Goal: Entertainment & Leisure: Browse casually

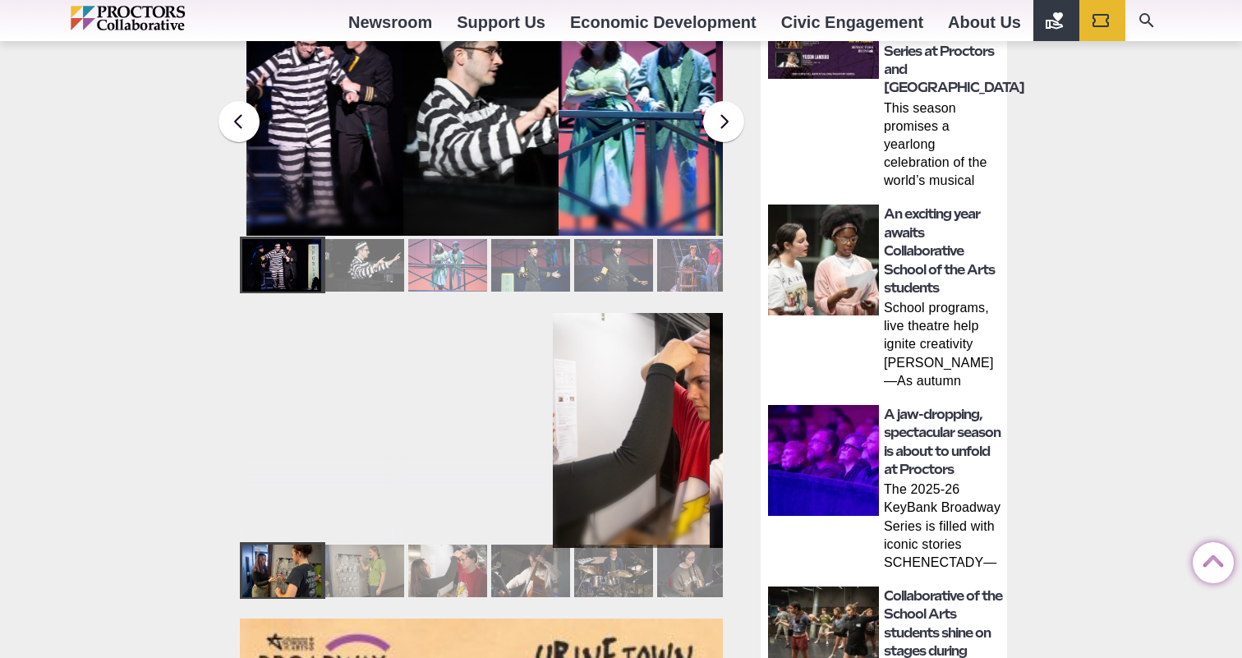
scroll to position [861, 0]
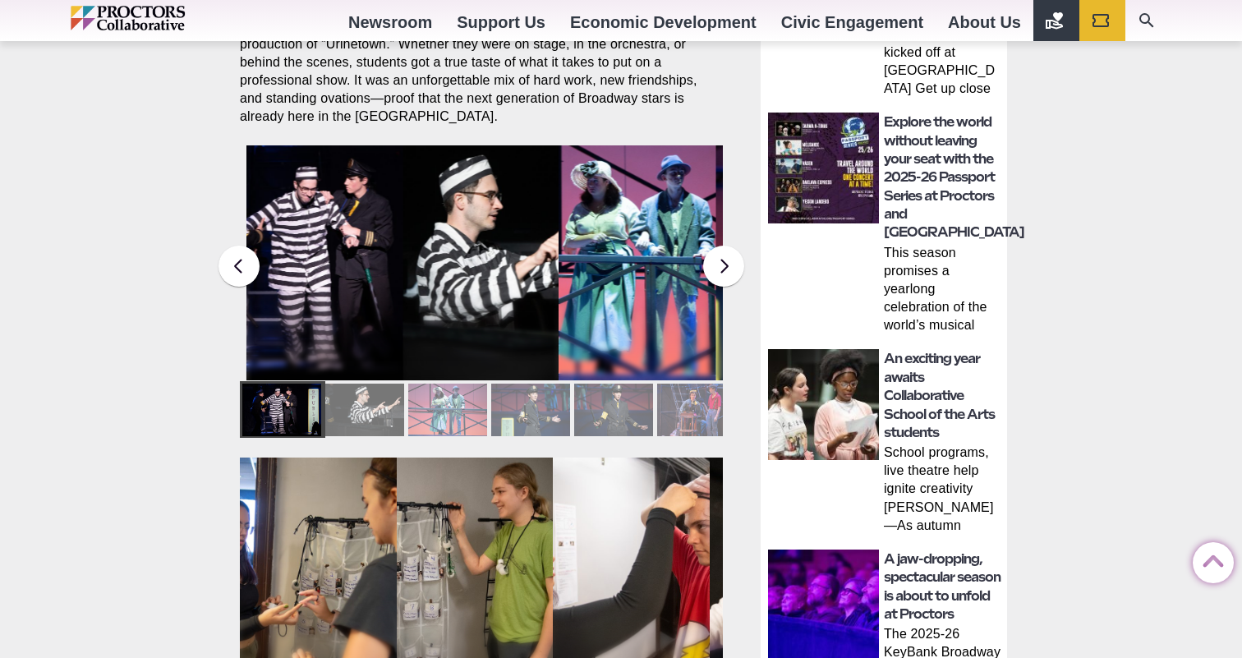
scroll to position [699, 0]
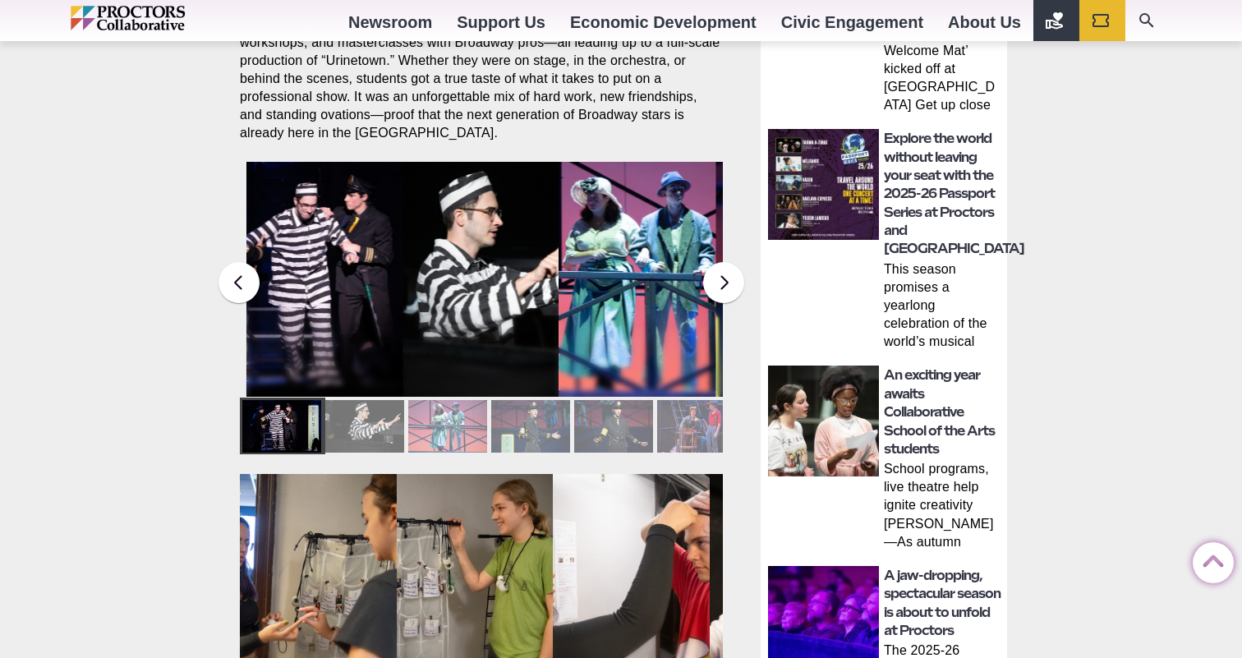
click at [731, 266] on button at bounding box center [723, 282] width 41 height 41
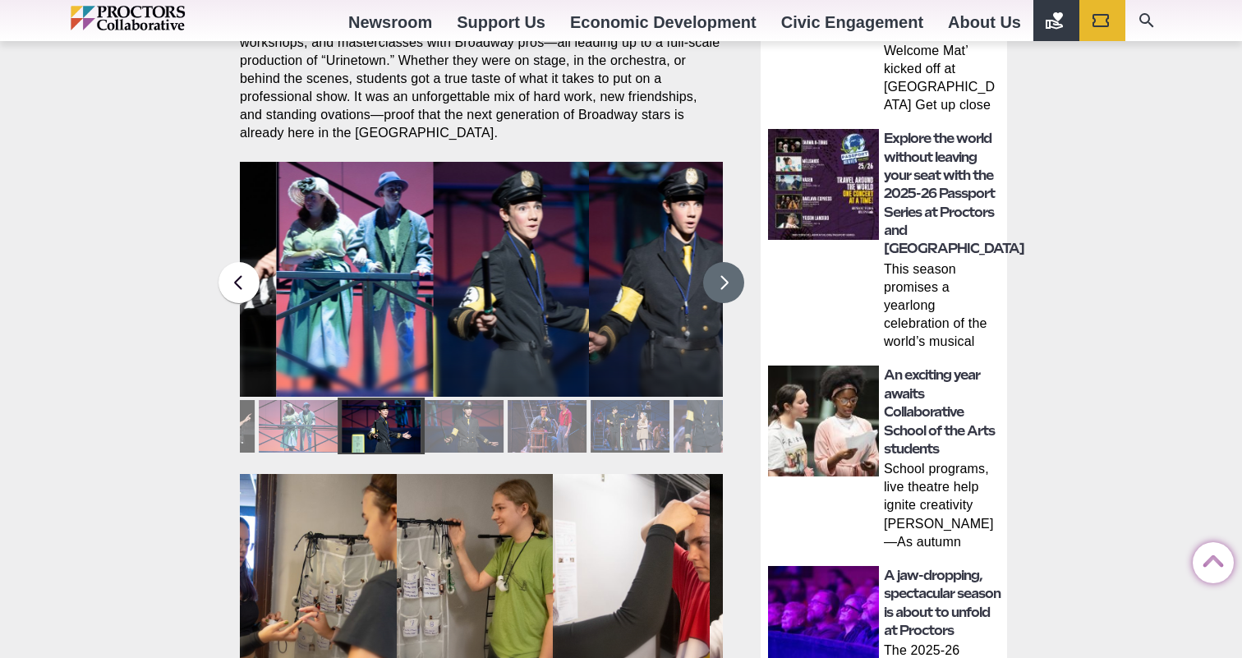
click at [731, 266] on button at bounding box center [723, 282] width 41 height 41
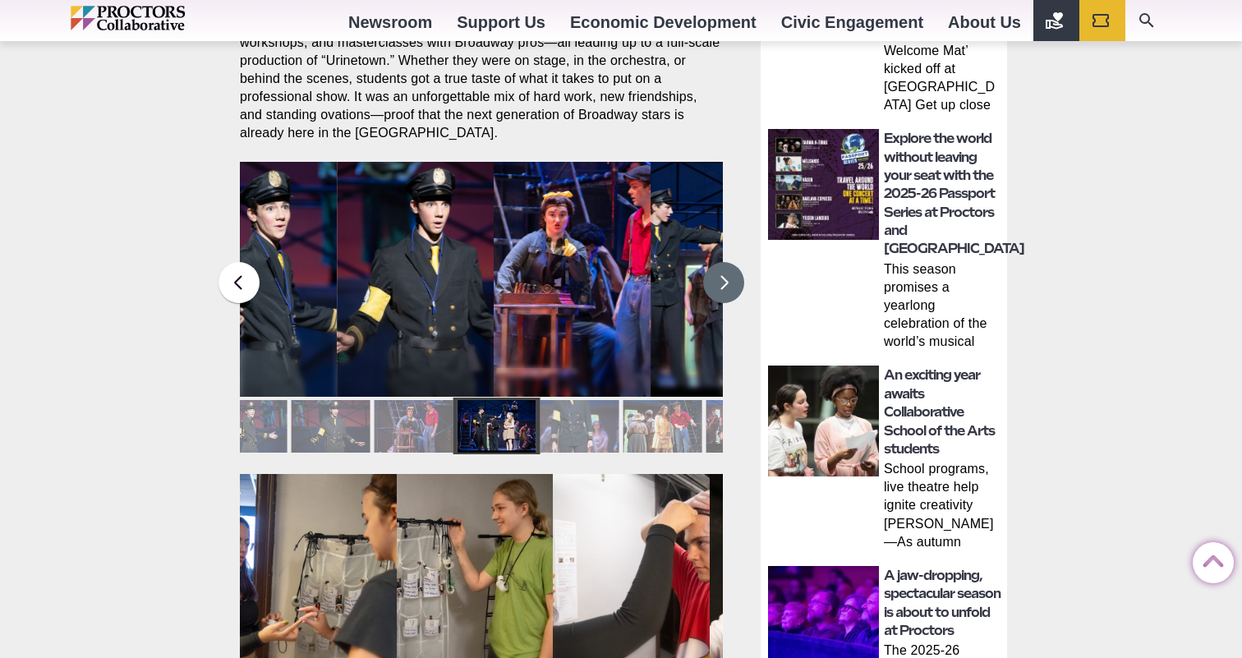
click at [731, 266] on button at bounding box center [723, 282] width 41 height 41
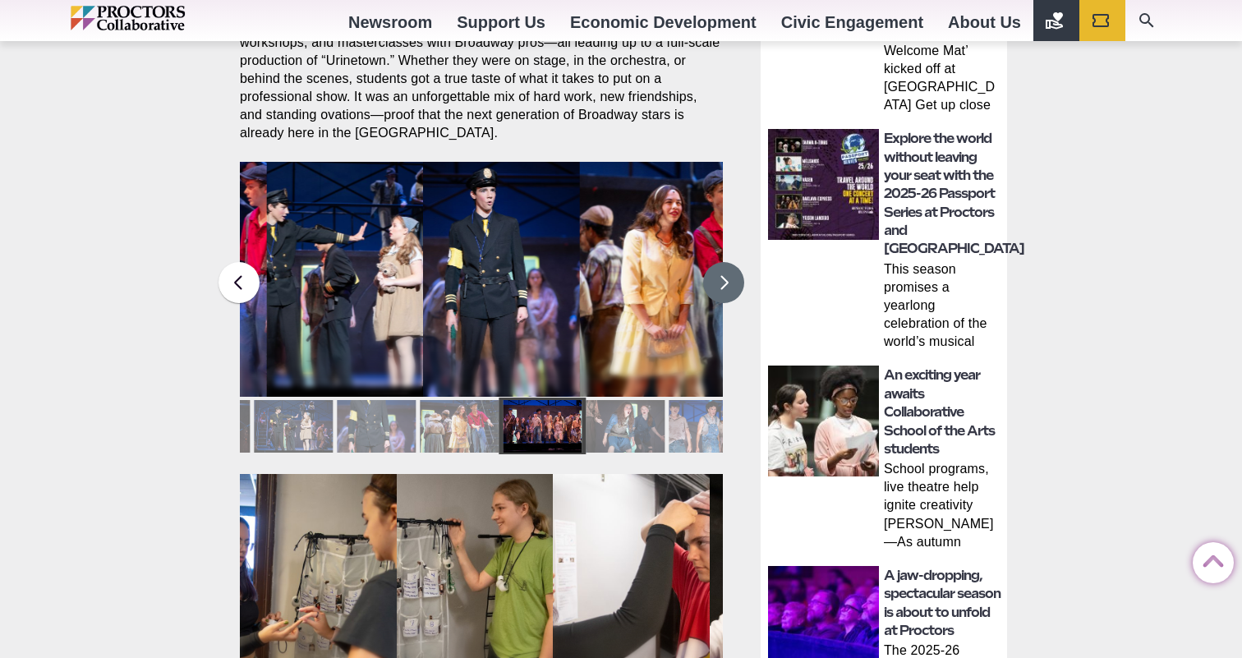
click at [731, 266] on button at bounding box center [723, 282] width 41 height 41
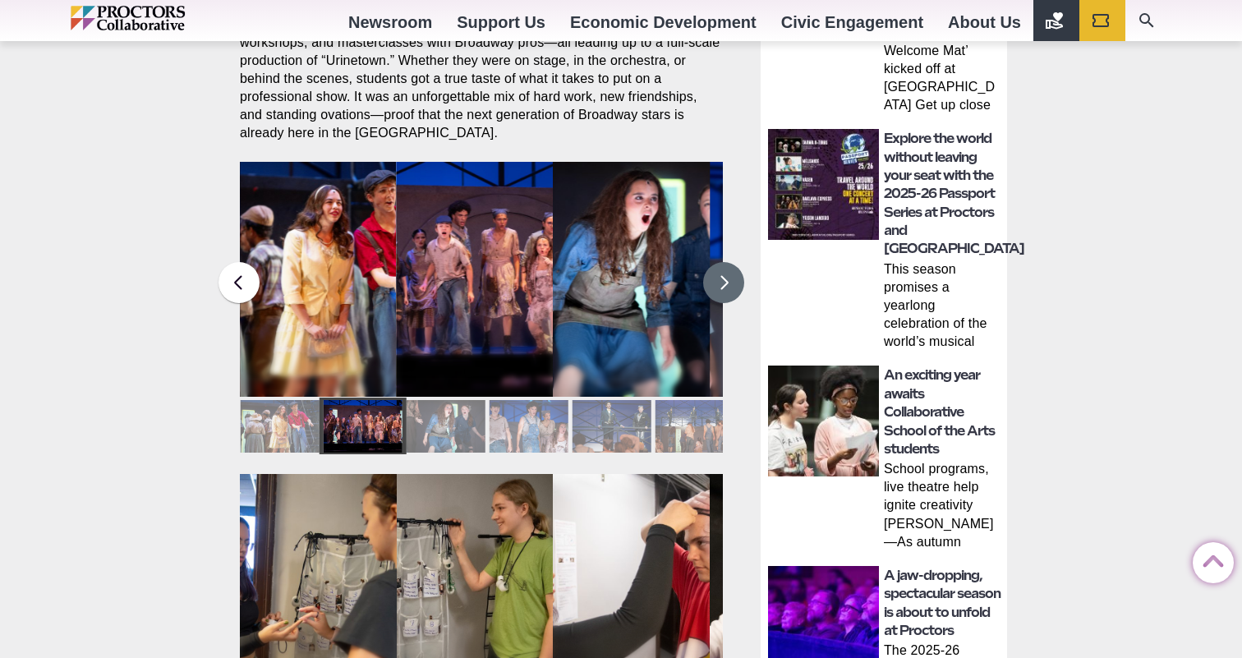
click at [731, 266] on button at bounding box center [723, 282] width 41 height 41
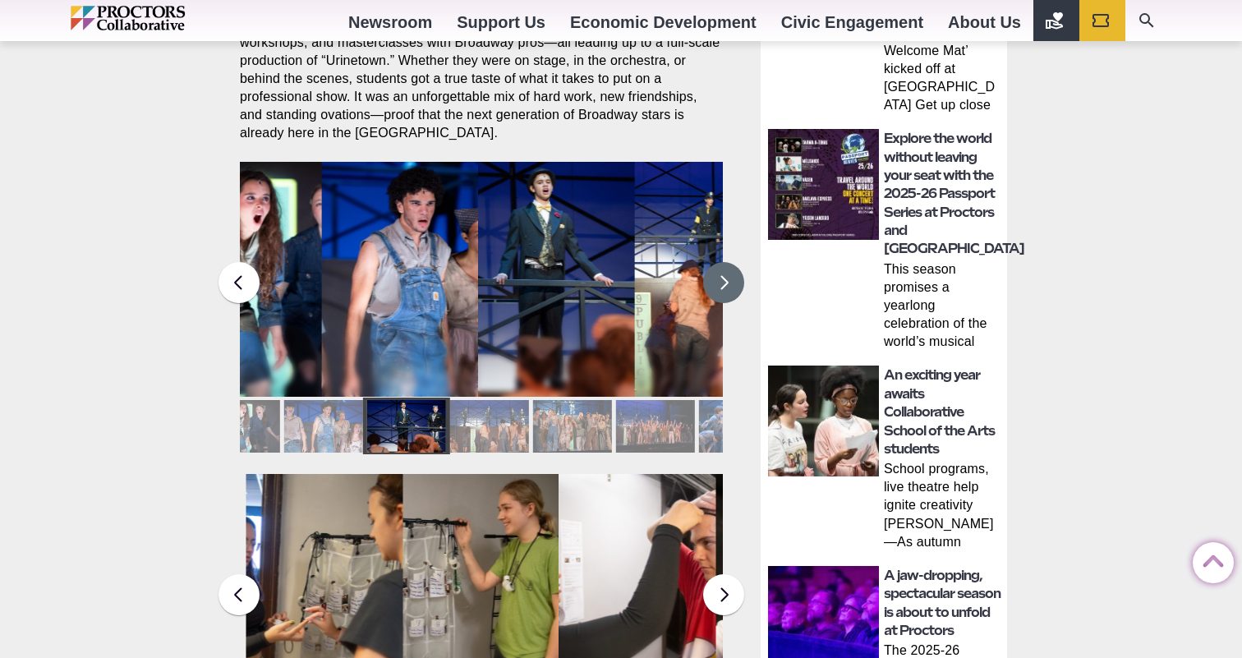
click at [731, 266] on button at bounding box center [723, 282] width 41 height 41
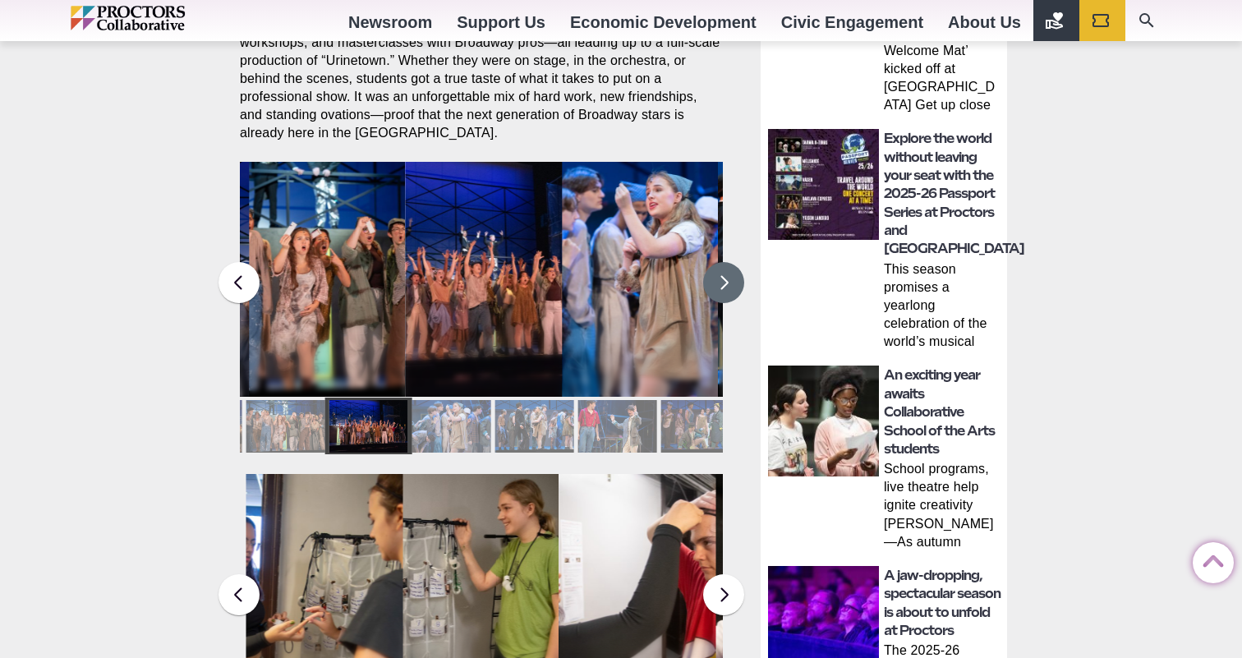
click at [731, 266] on button at bounding box center [723, 282] width 41 height 41
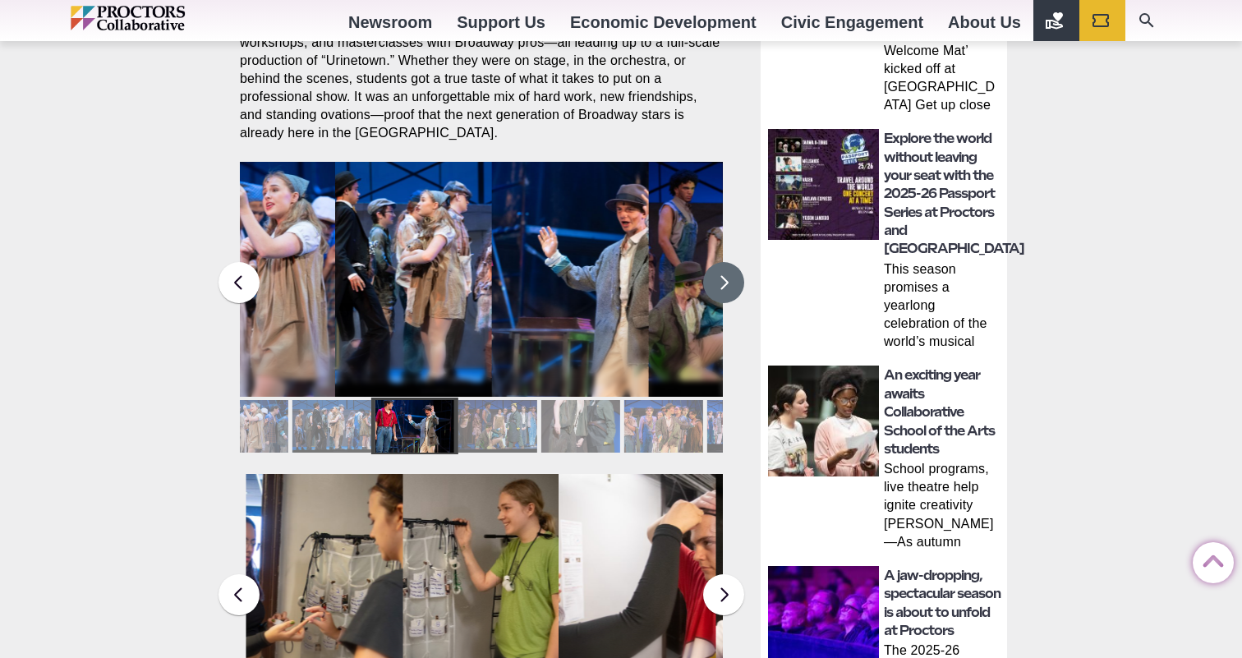
click at [731, 266] on button at bounding box center [723, 282] width 41 height 41
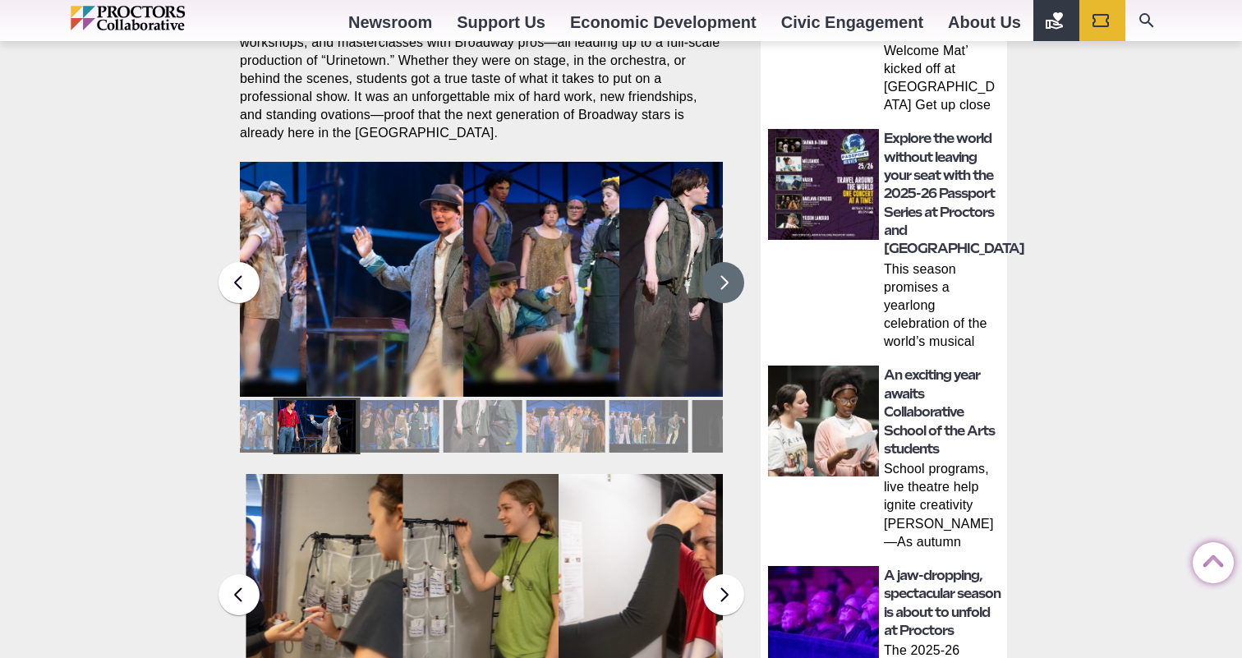
click at [731, 266] on button at bounding box center [723, 282] width 41 height 41
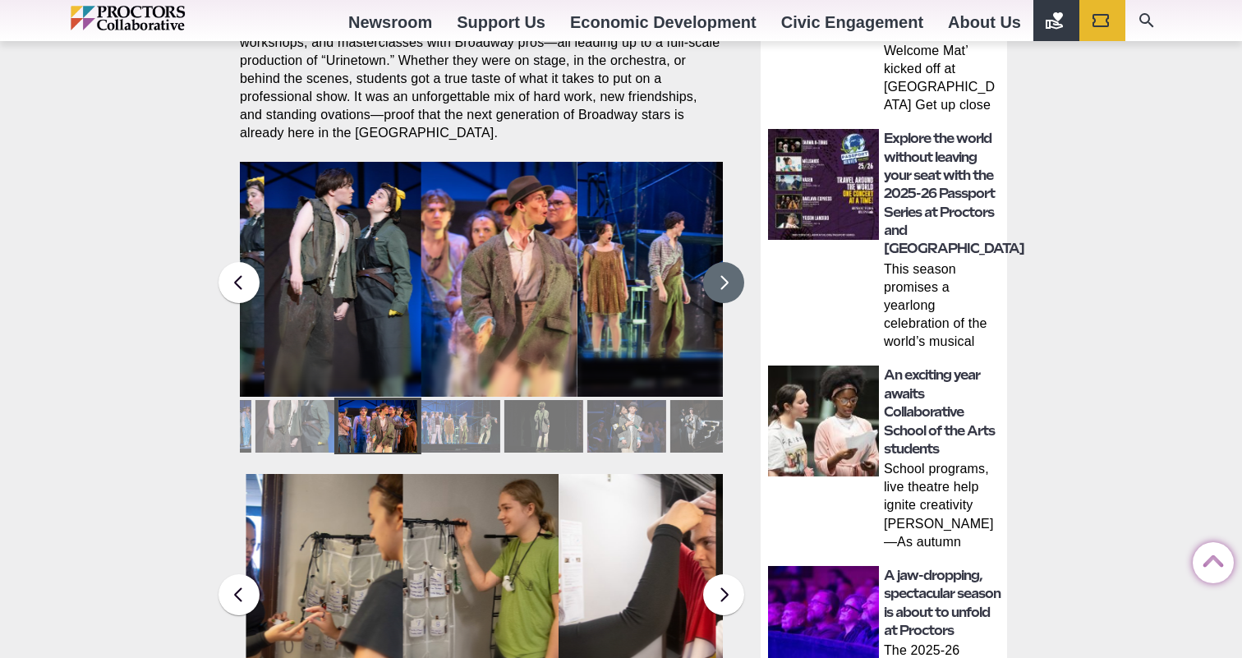
click at [731, 266] on button at bounding box center [723, 282] width 41 height 41
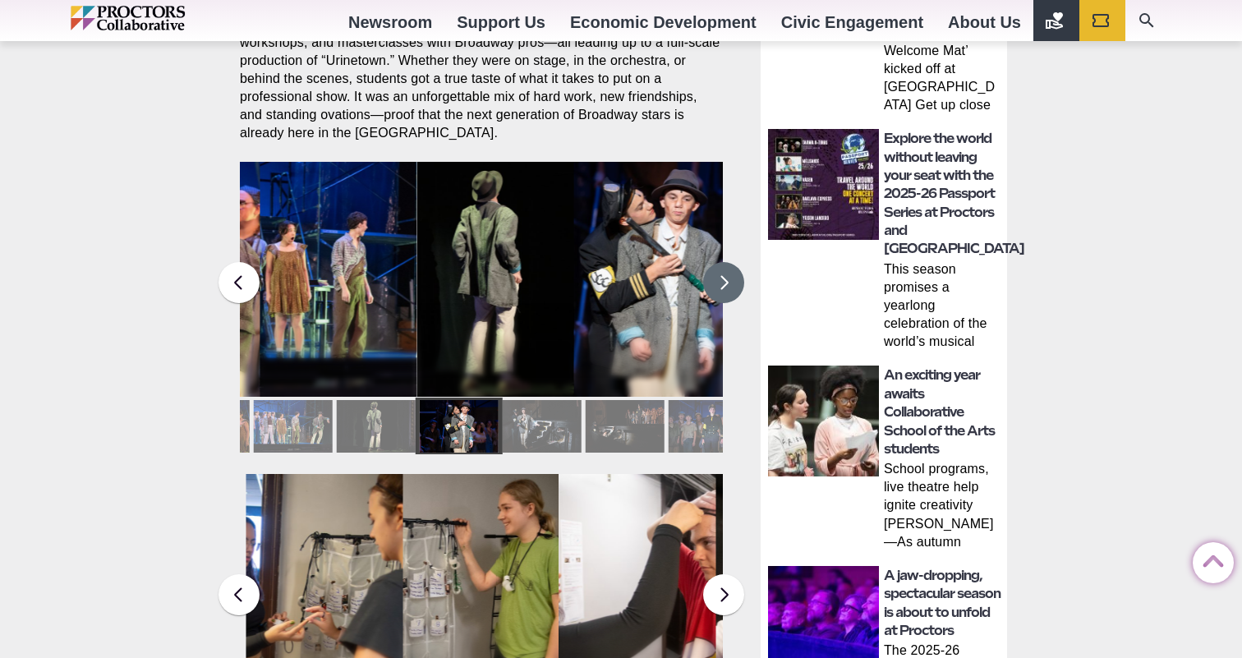
click at [731, 266] on button at bounding box center [723, 282] width 41 height 41
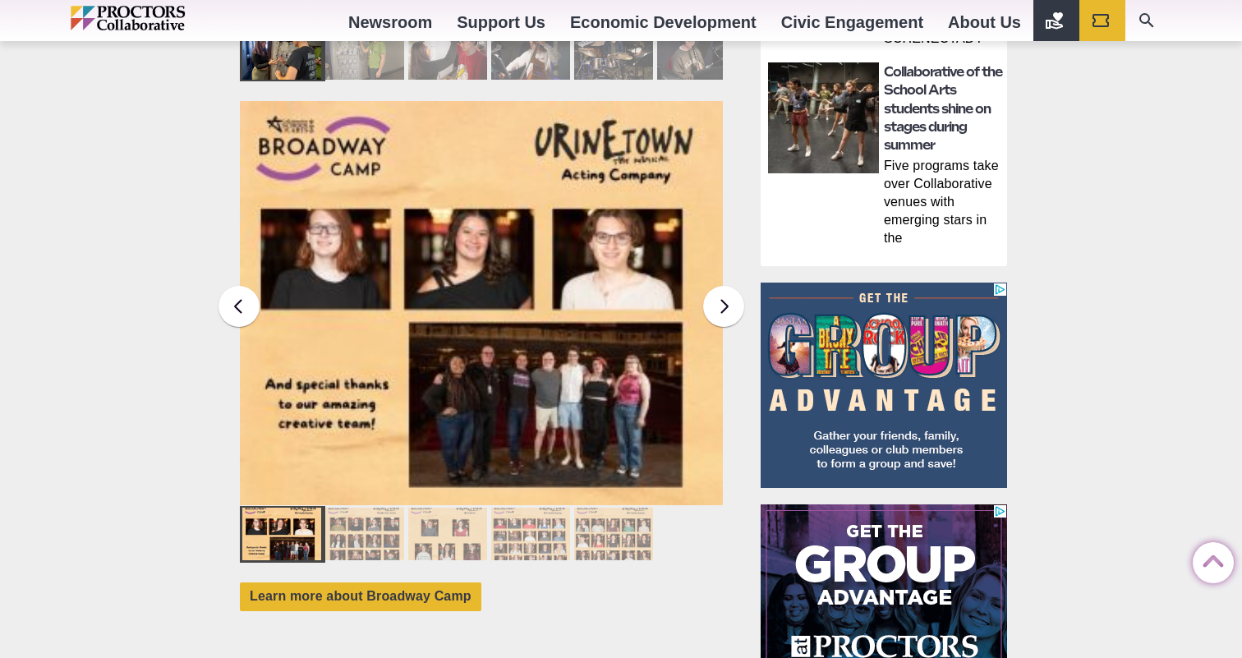
scroll to position [1395, 0]
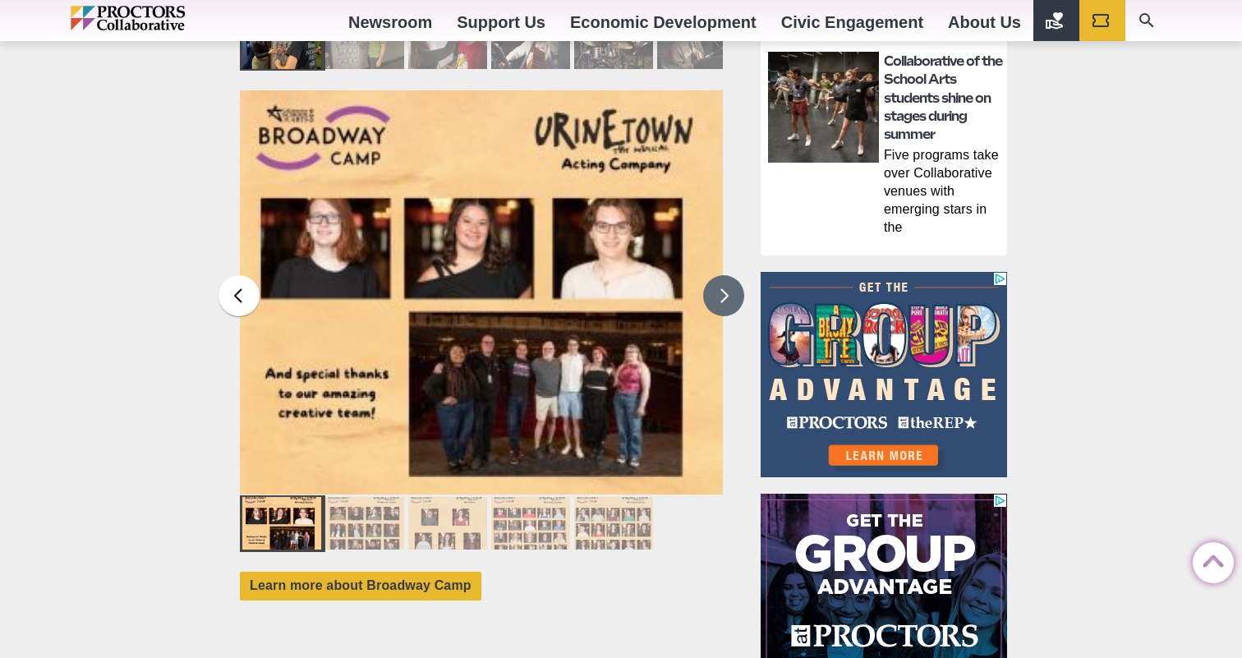
click at [721, 278] on button at bounding box center [723, 295] width 41 height 41
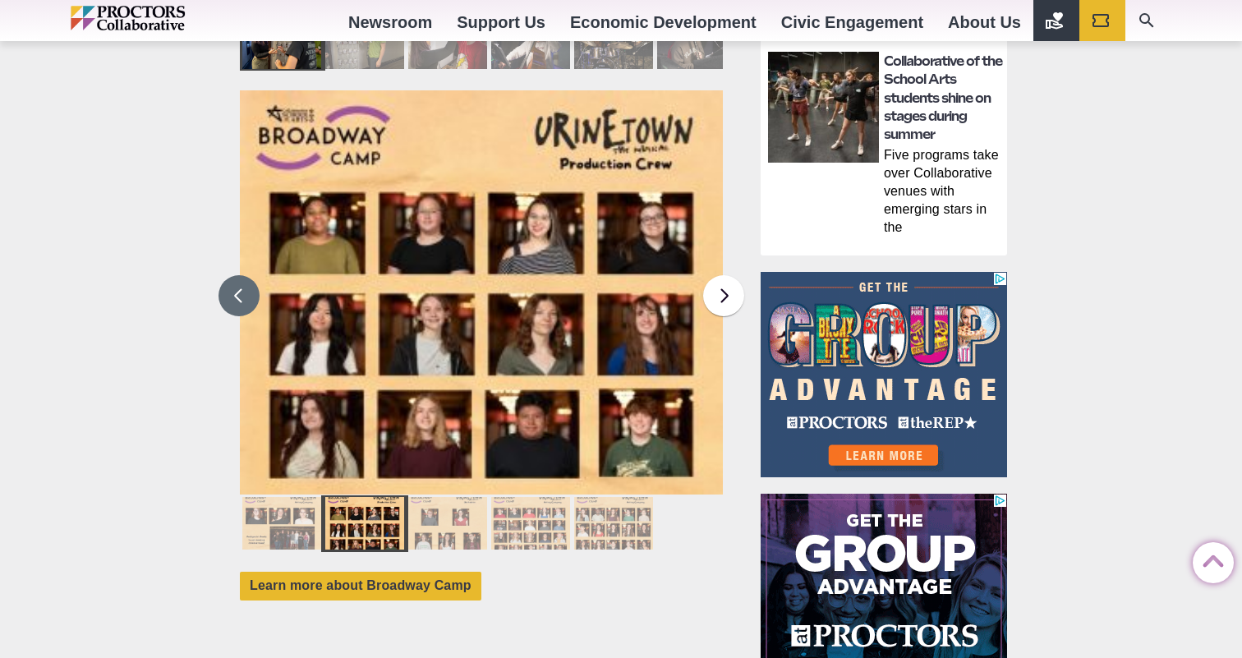
click at [253, 283] on button at bounding box center [238, 295] width 41 height 41
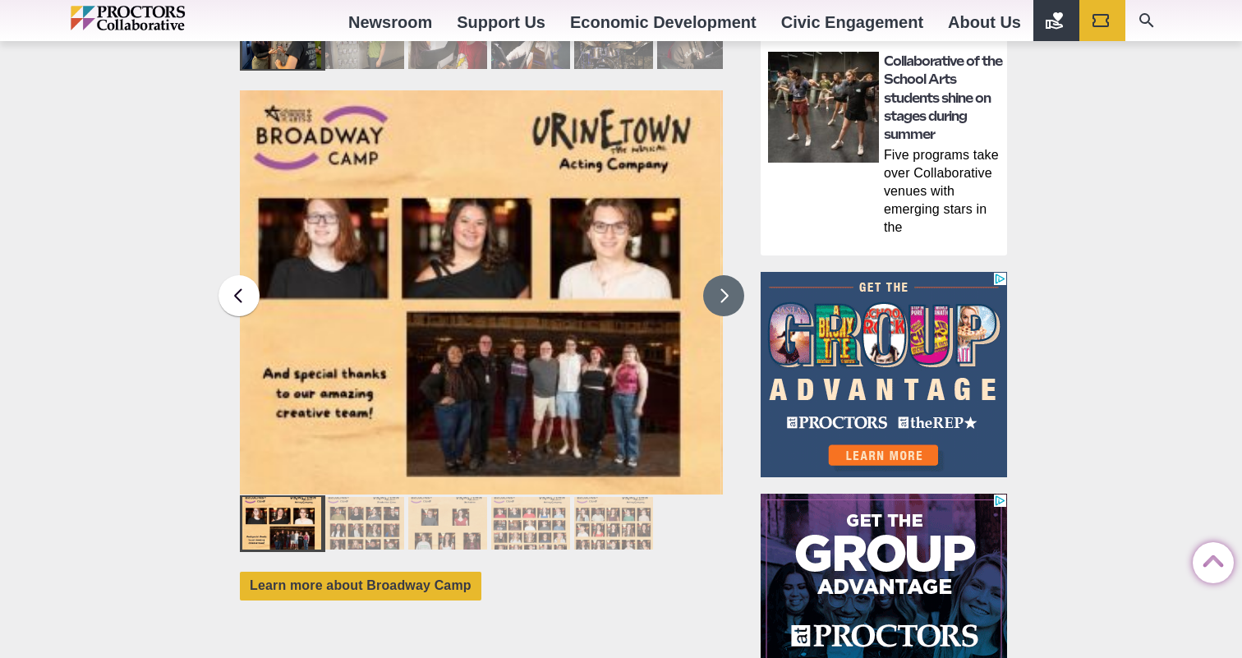
click at [710, 279] on button at bounding box center [723, 295] width 41 height 41
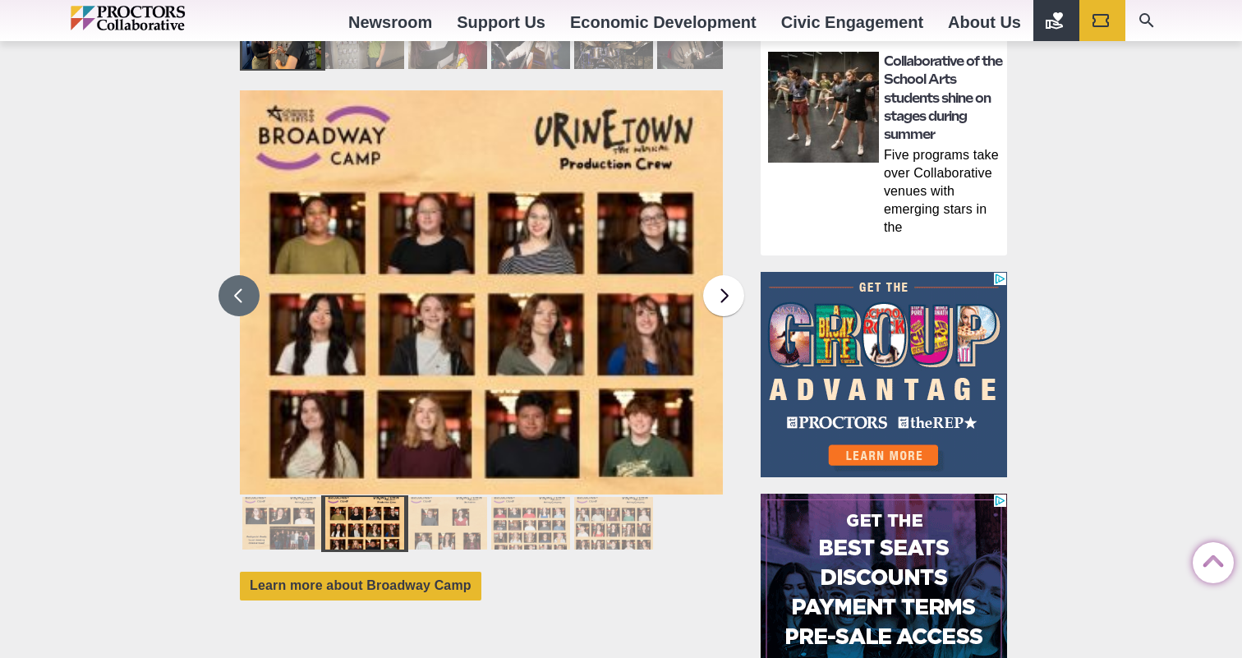
click at [241, 280] on button at bounding box center [238, 295] width 41 height 41
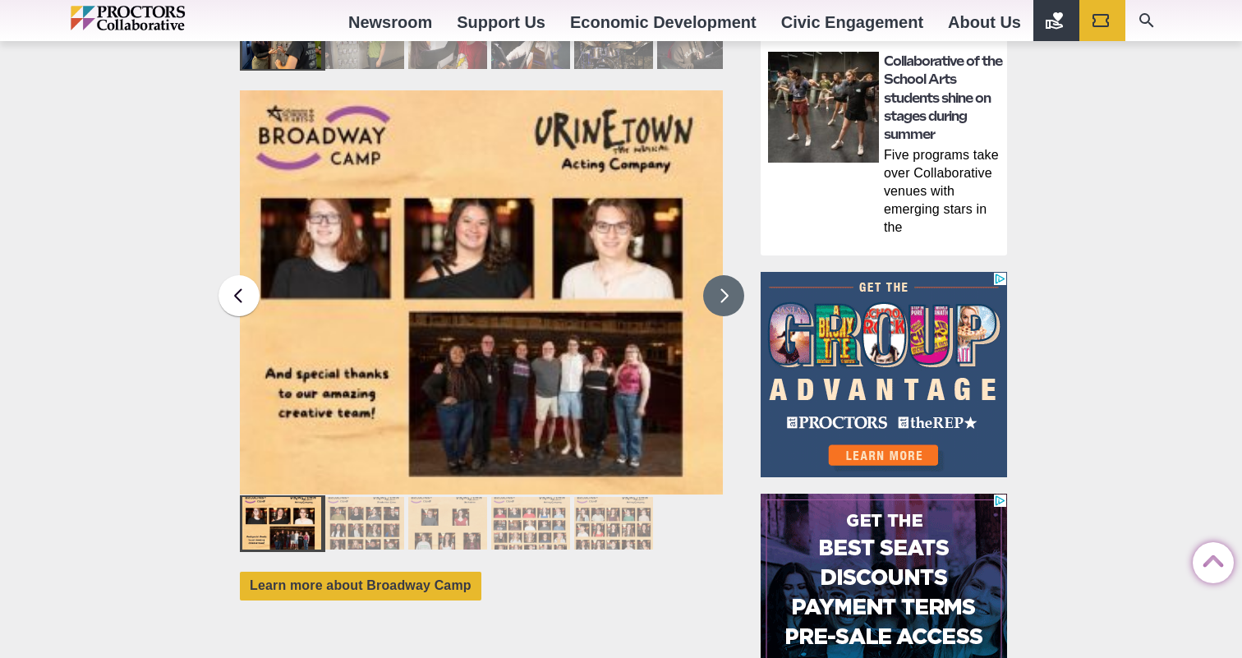
click at [721, 281] on button at bounding box center [723, 295] width 41 height 41
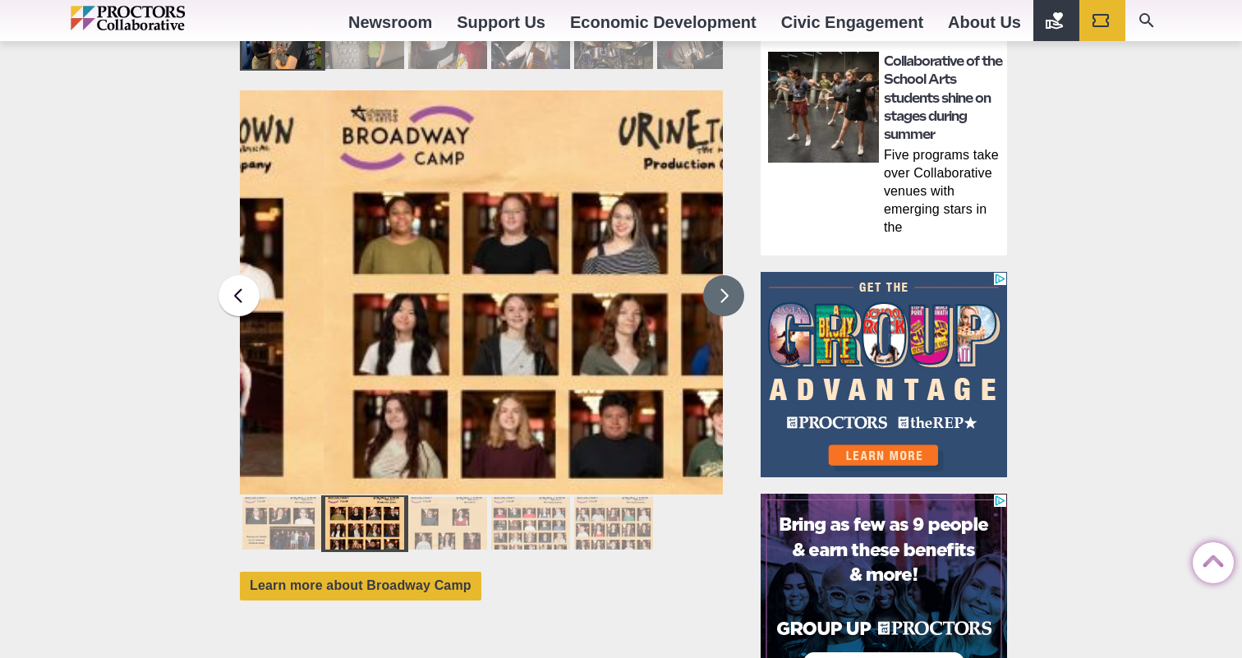
click at [721, 281] on button at bounding box center [723, 295] width 41 height 41
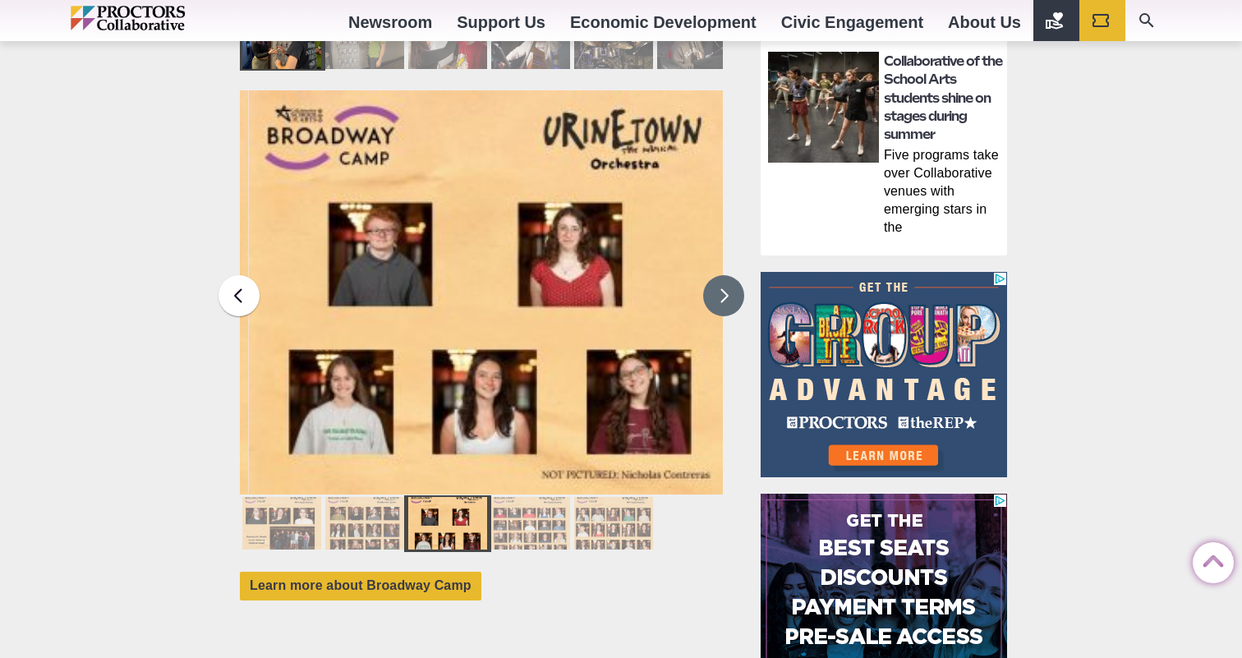
click at [721, 281] on button at bounding box center [723, 295] width 41 height 41
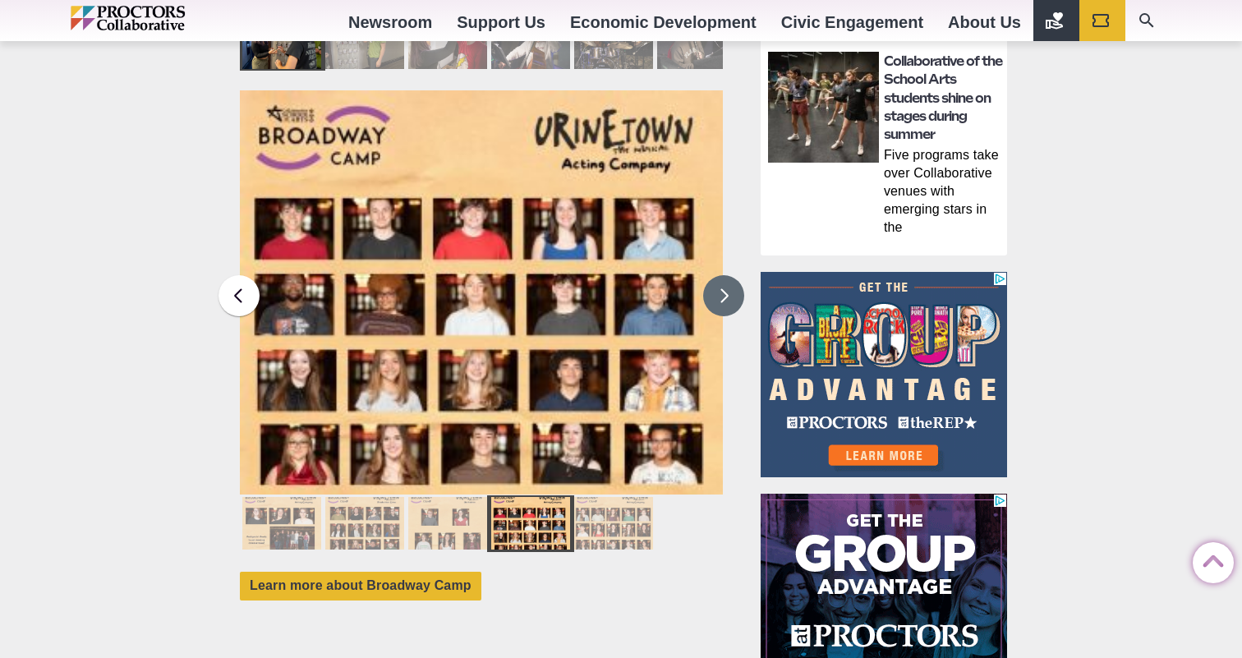
click at [724, 277] on button at bounding box center [723, 295] width 41 height 41
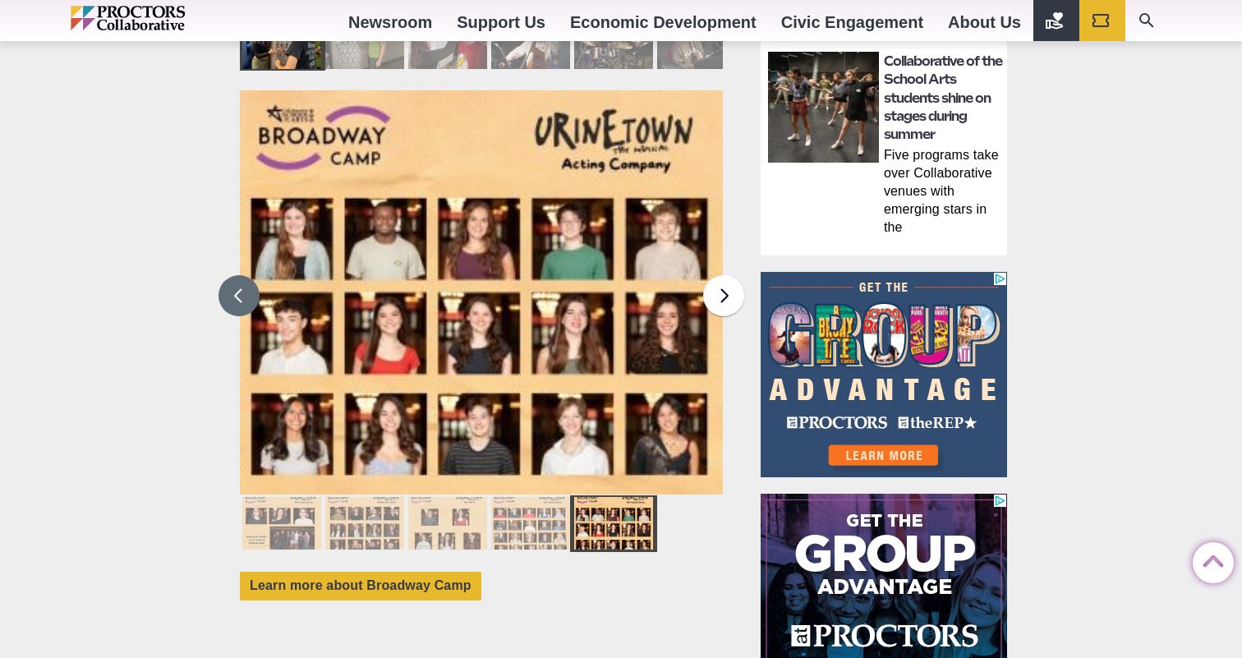
click at [235, 283] on button at bounding box center [238, 295] width 41 height 41
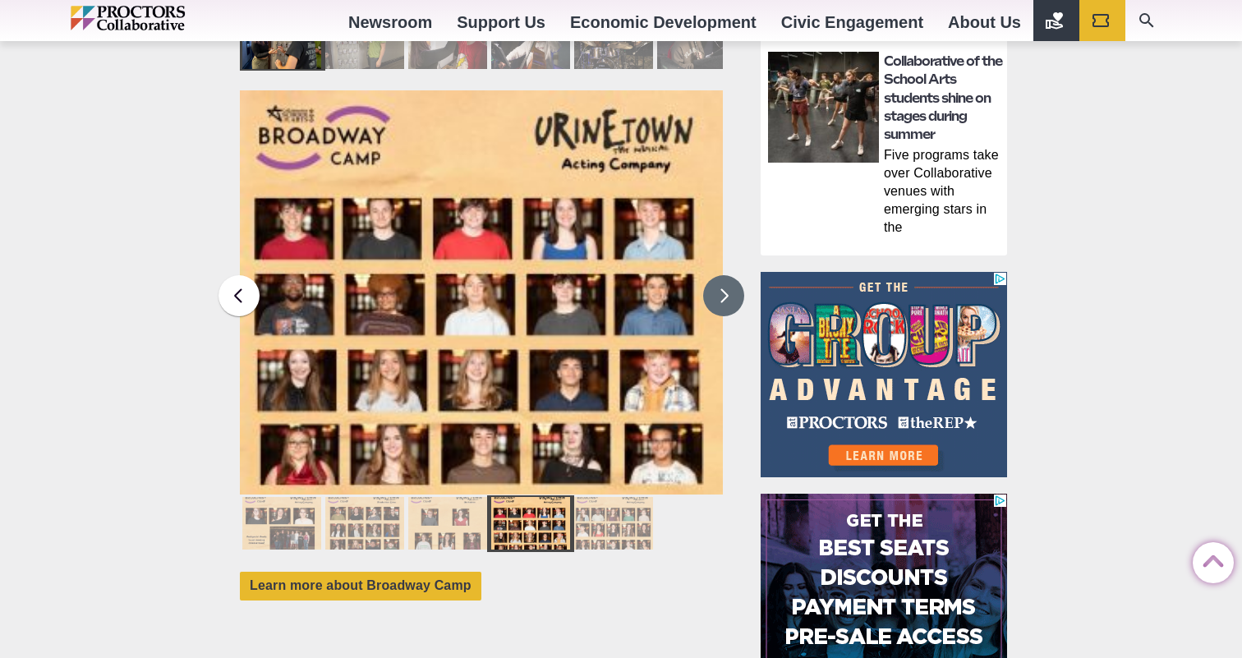
click at [720, 278] on button at bounding box center [723, 295] width 41 height 41
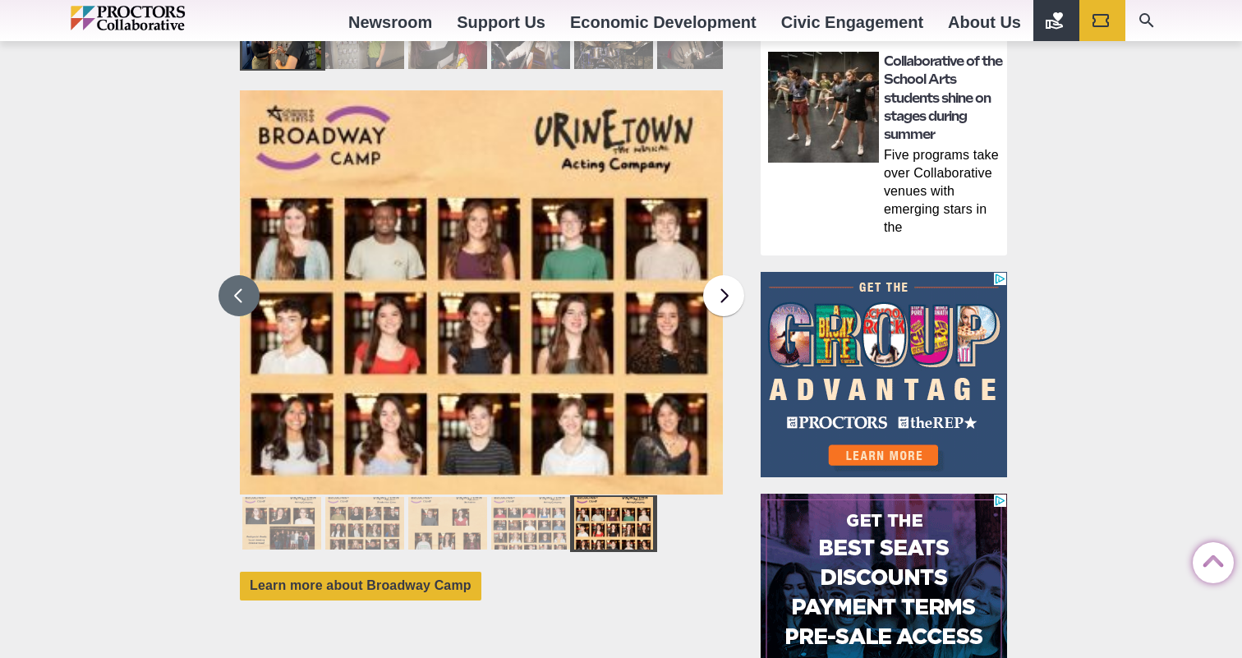
click at [244, 286] on button at bounding box center [238, 295] width 41 height 41
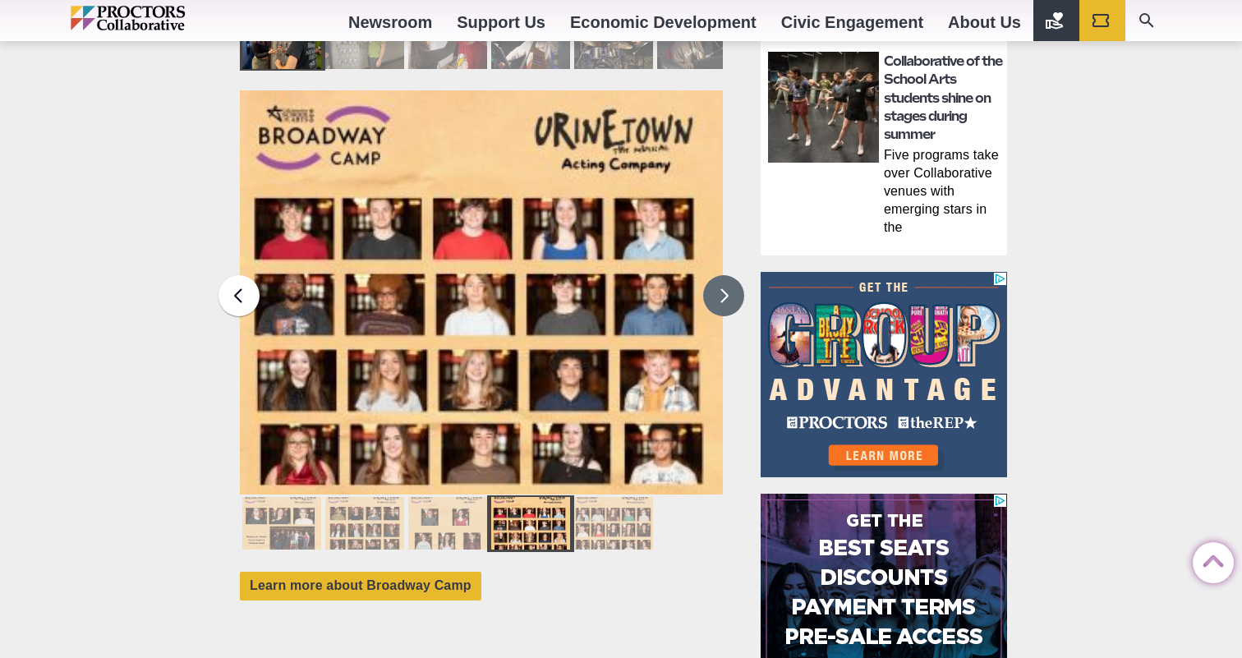
click at [728, 277] on button at bounding box center [723, 295] width 41 height 41
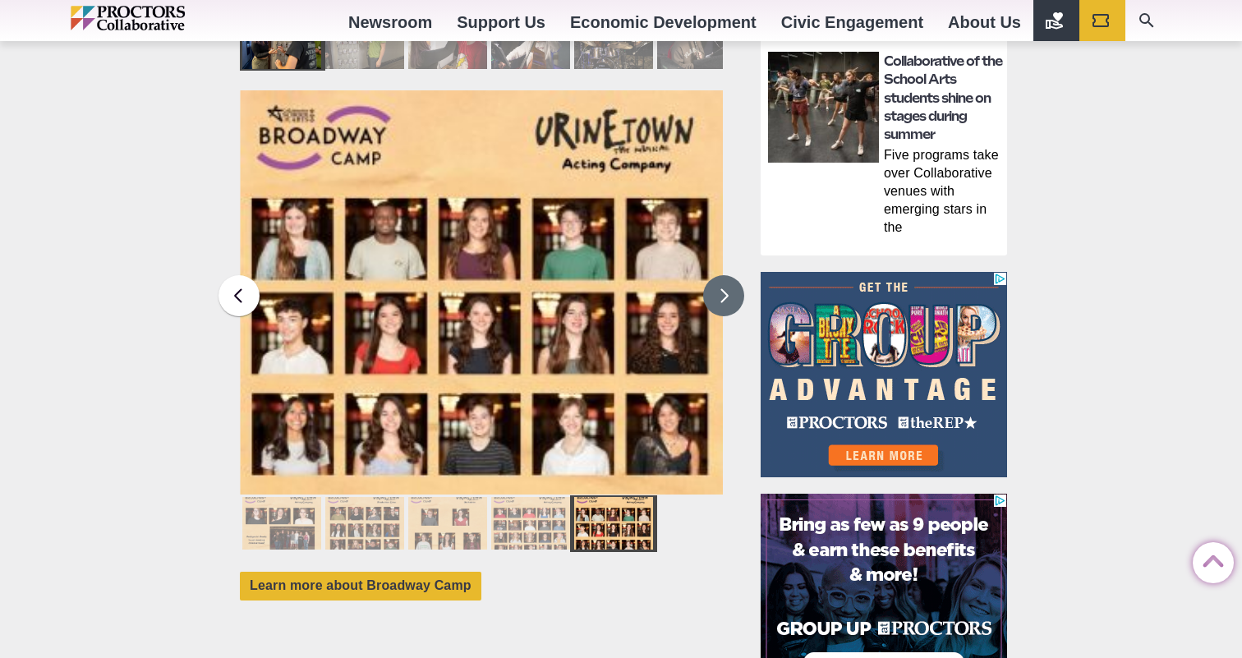
click at [262, 265] on img at bounding box center [481, 292] width 483 height 404
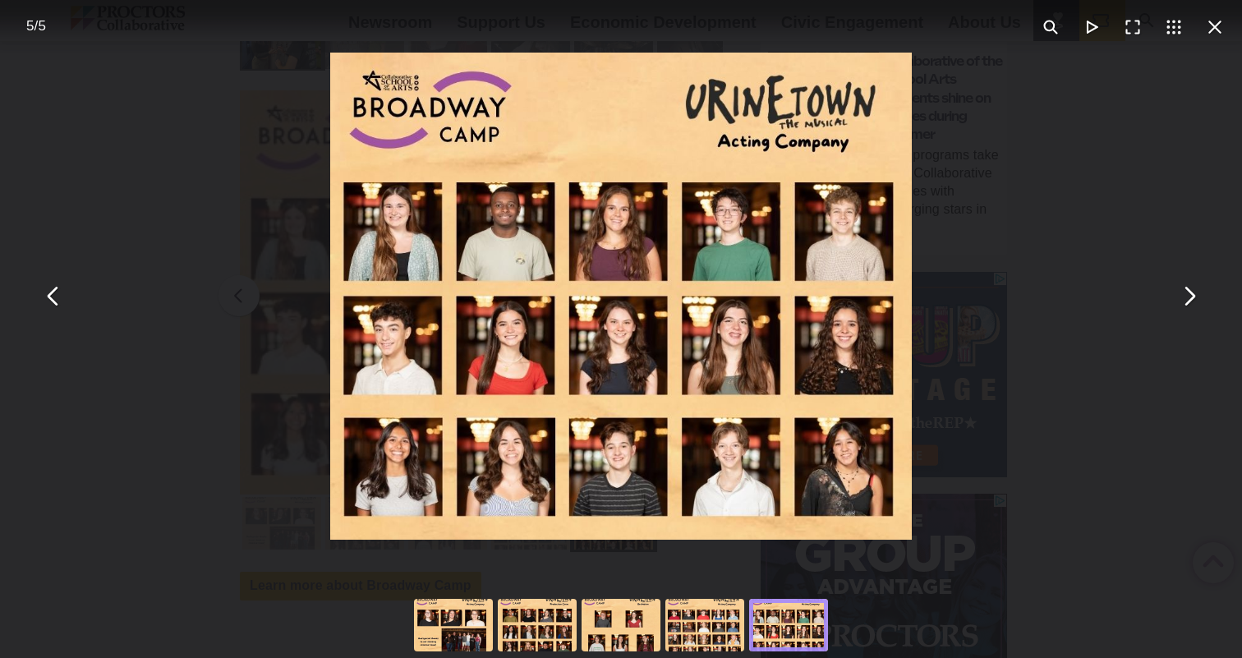
click at [79, 297] on div "You can close this modal content with the ESC key" at bounding box center [621, 296] width 1242 height 592
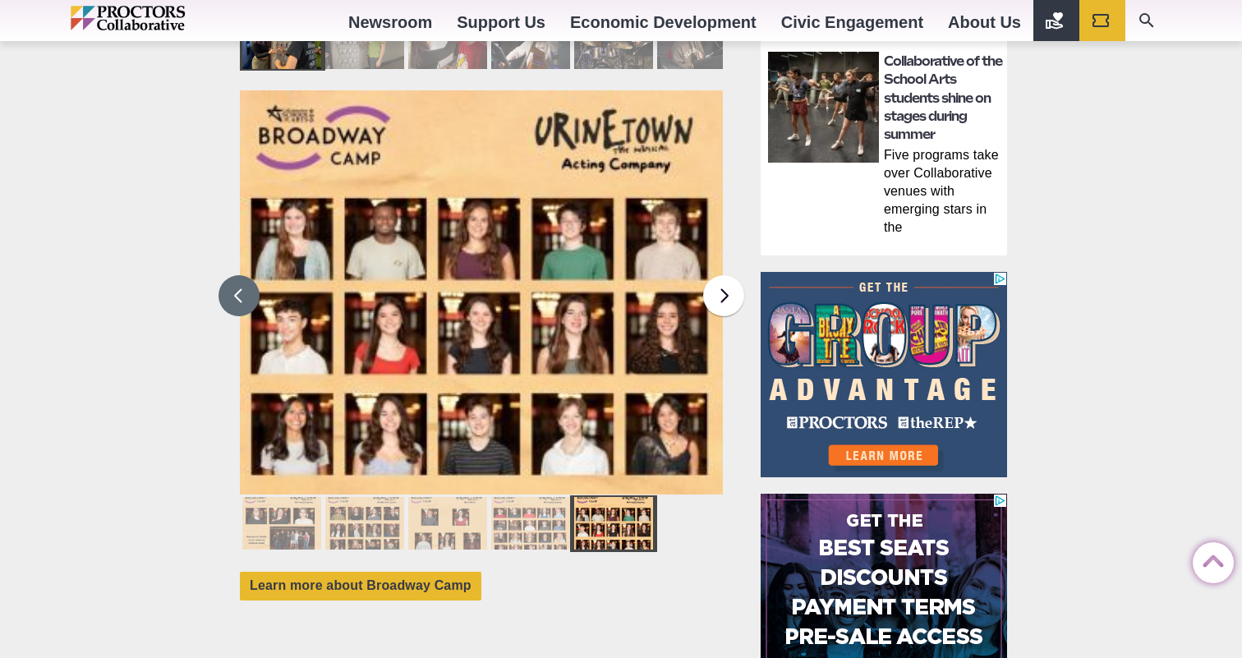
click at [239, 275] on button at bounding box center [238, 295] width 41 height 41
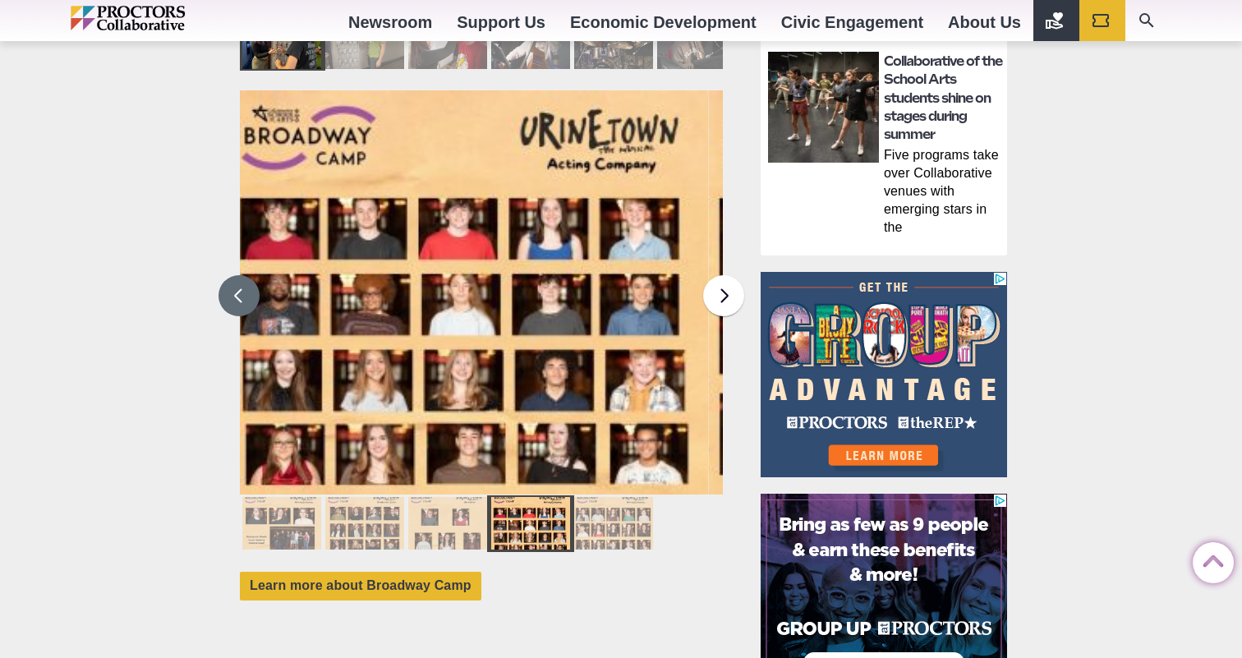
click at [239, 275] on button at bounding box center [238, 295] width 41 height 41
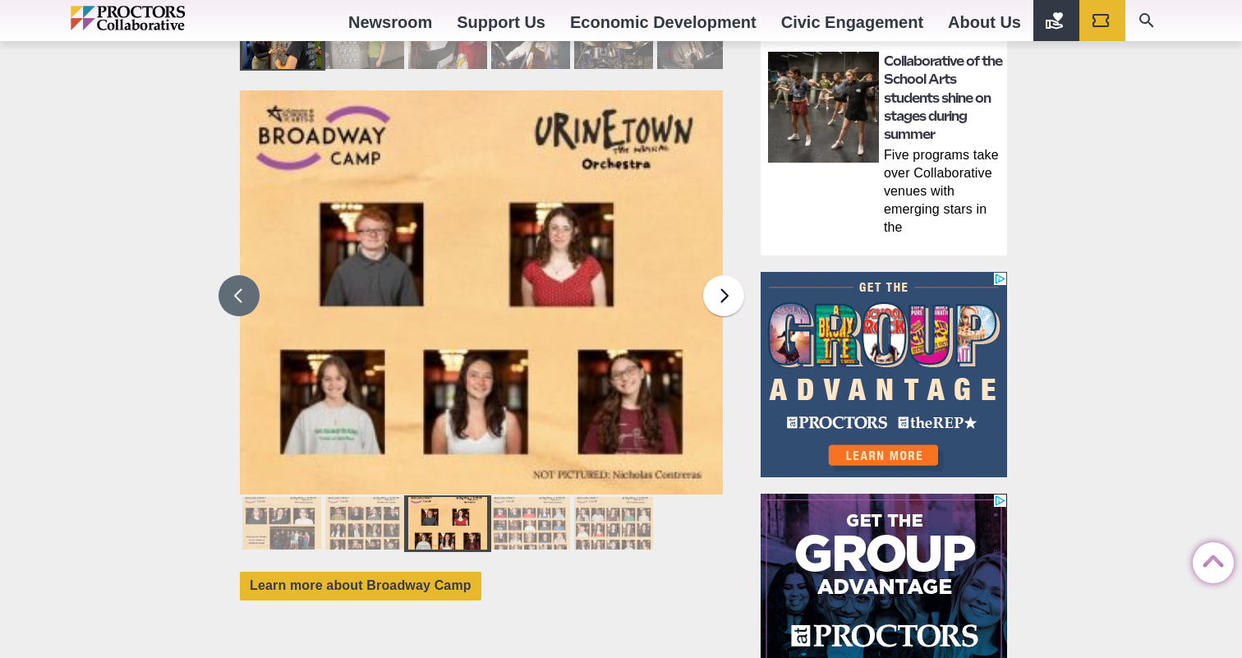
click at [225, 292] on button at bounding box center [238, 295] width 41 height 41
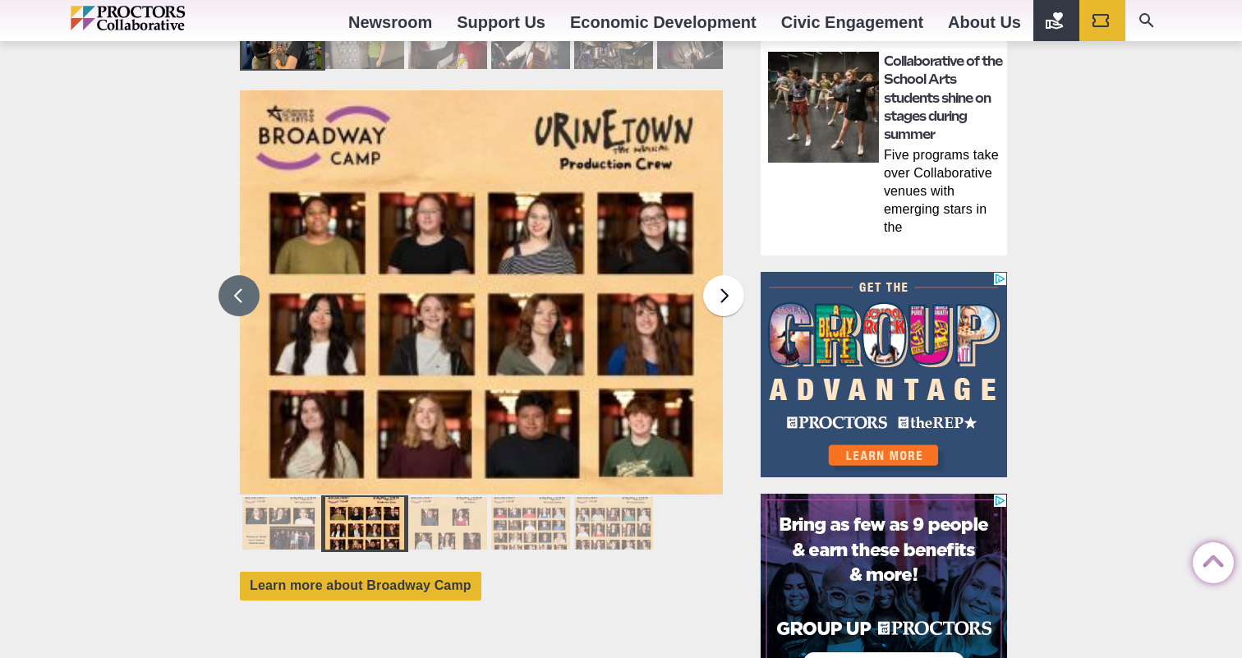
click at [232, 284] on button at bounding box center [238, 295] width 41 height 41
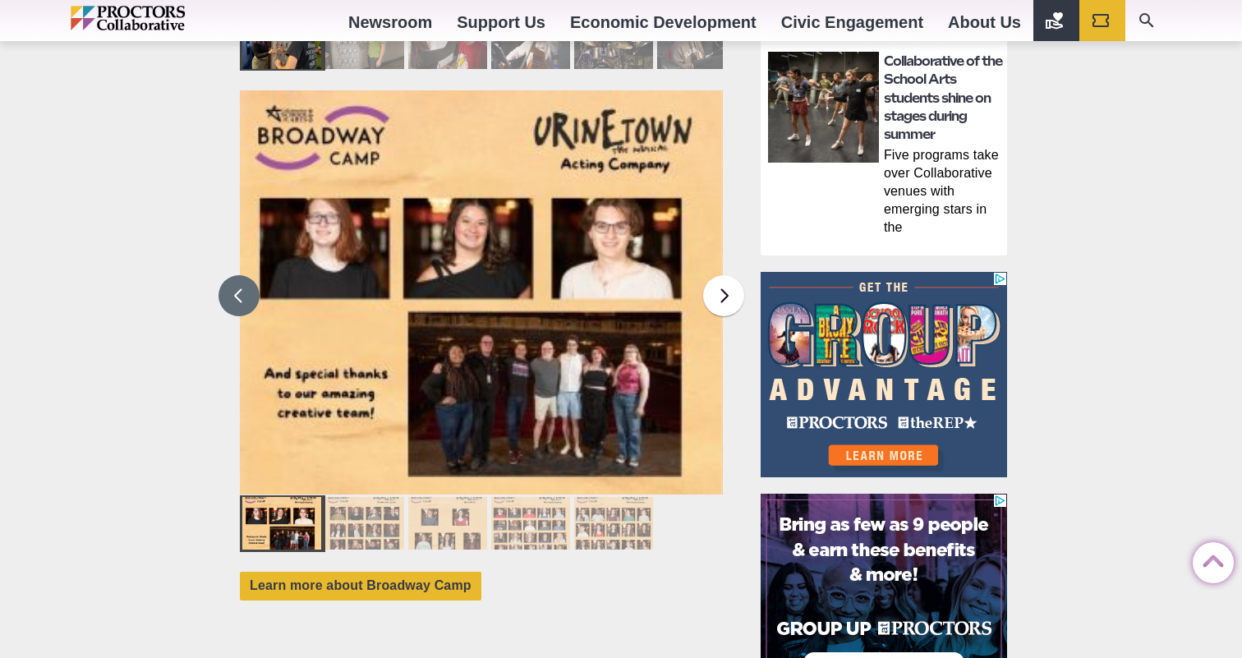
click at [233, 284] on button at bounding box center [238, 295] width 41 height 41
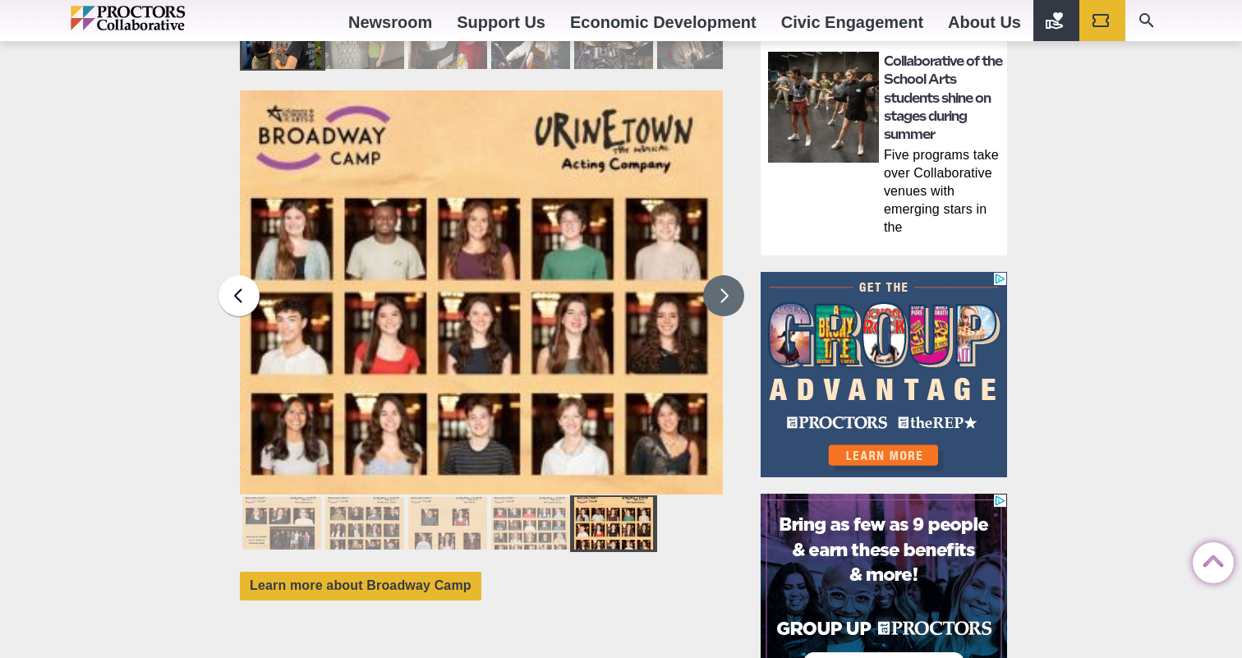
click at [715, 277] on button at bounding box center [723, 295] width 41 height 41
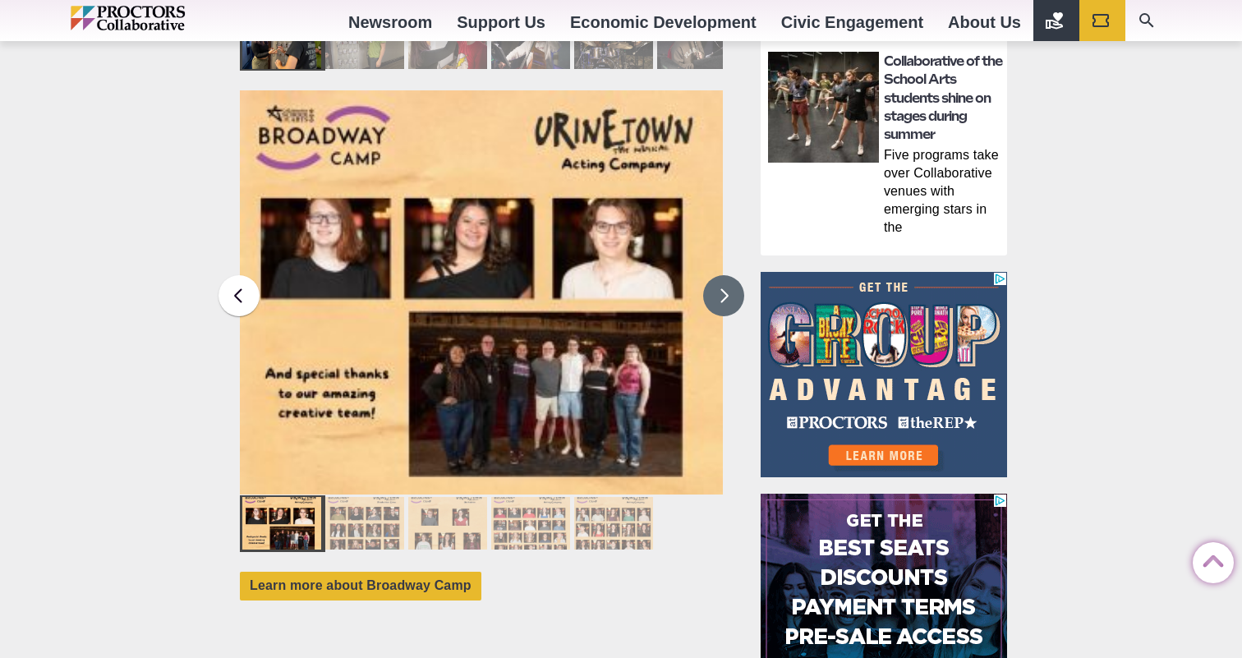
click at [713, 277] on button at bounding box center [723, 295] width 41 height 41
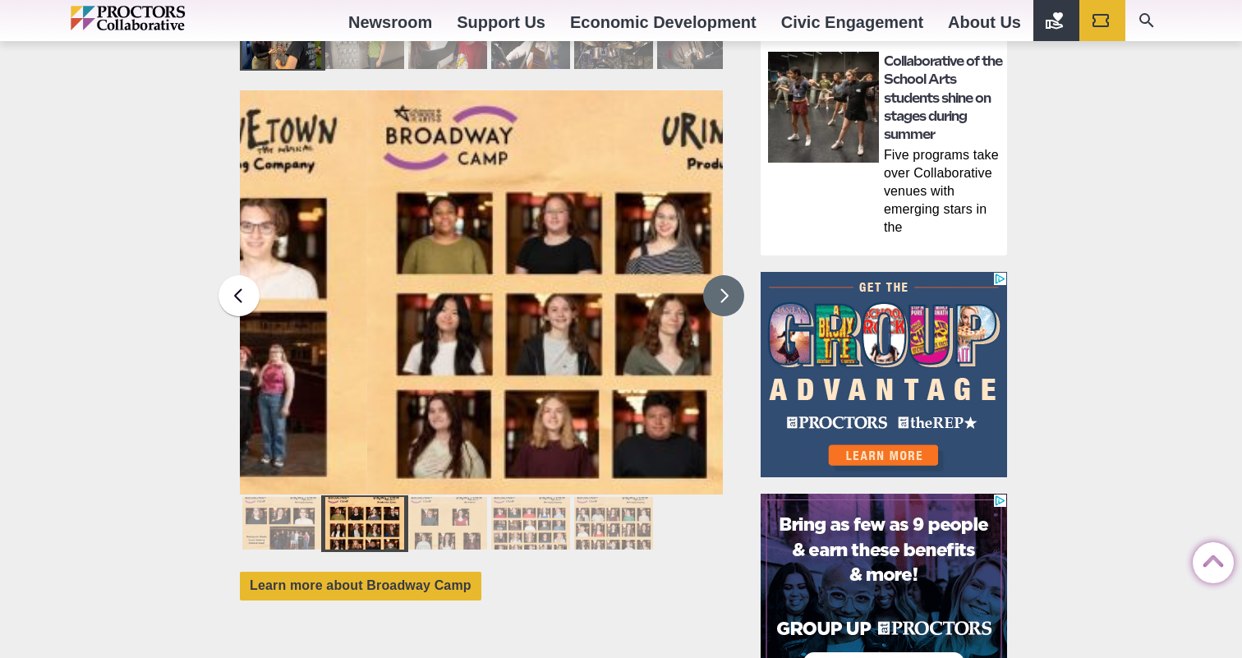
click at [713, 277] on button at bounding box center [723, 295] width 41 height 41
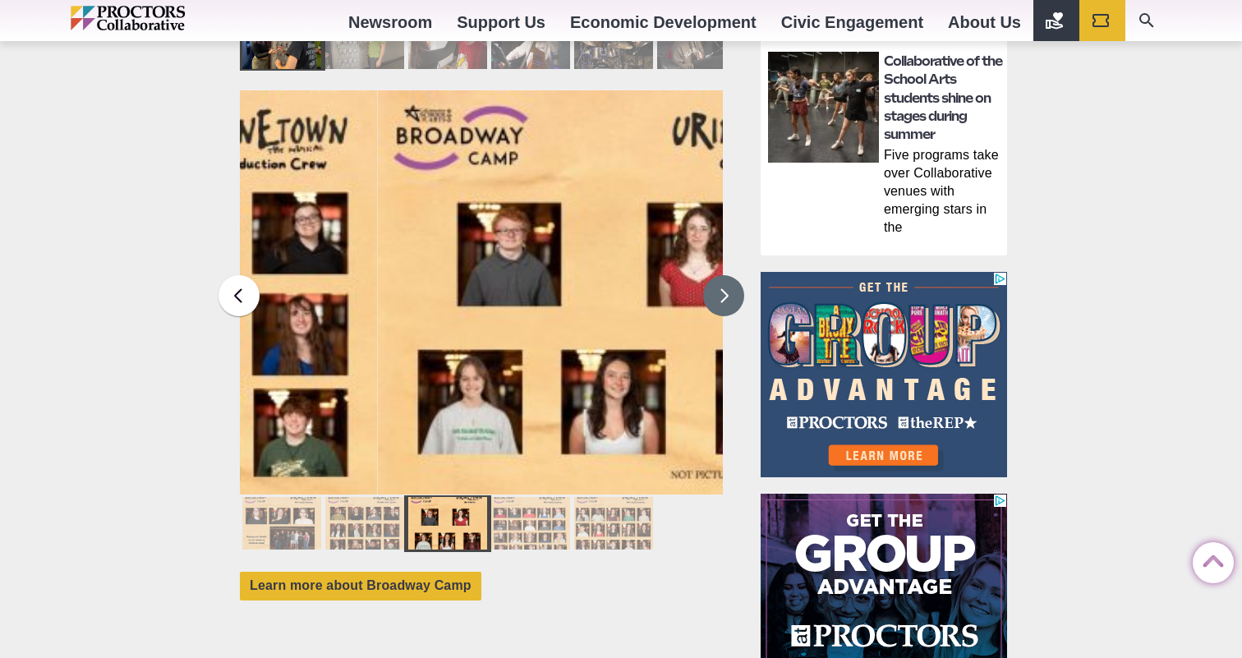
click at [713, 277] on button at bounding box center [723, 295] width 41 height 41
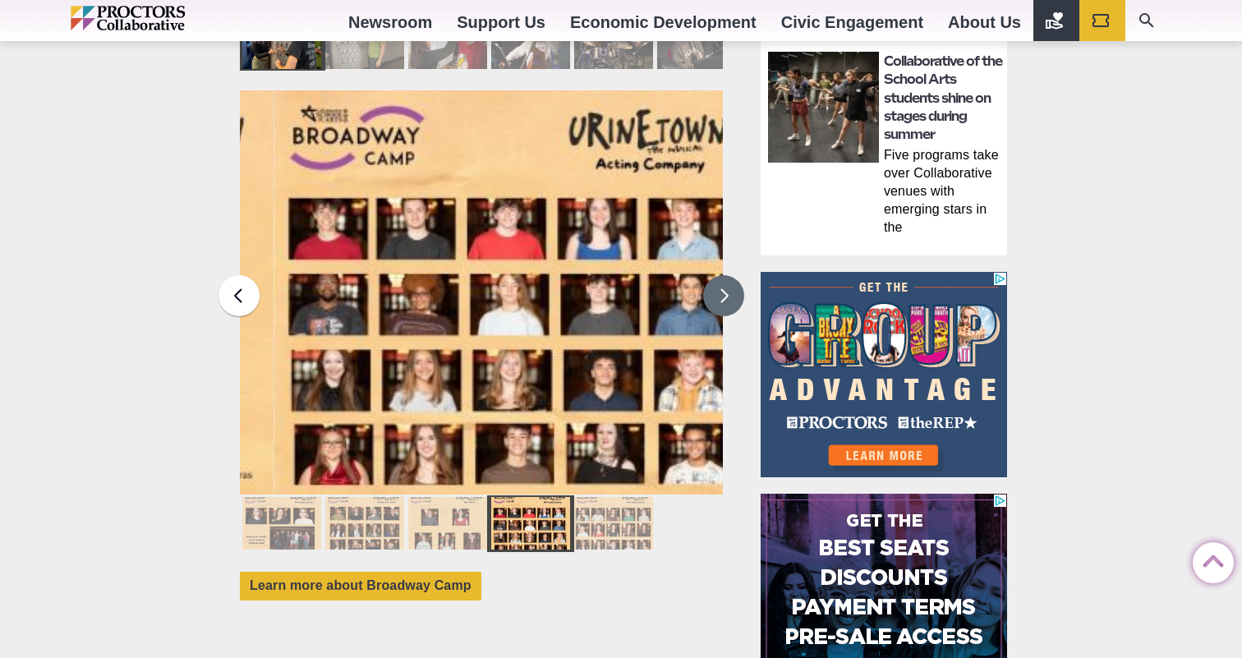
click at [713, 277] on button at bounding box center [723, 295] width 41 height 41
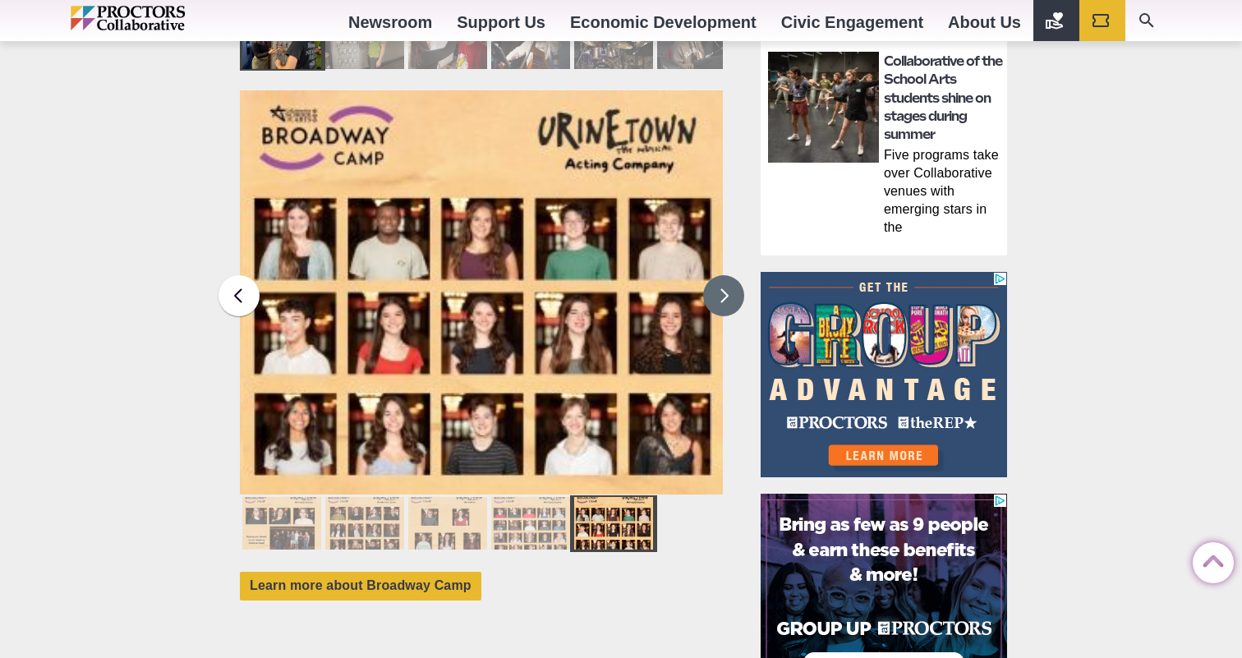
click at [713, 277] on button at bounding box center [723, 295] width 41 height 41
